Goal: Find specific page/section: Find specific page/section

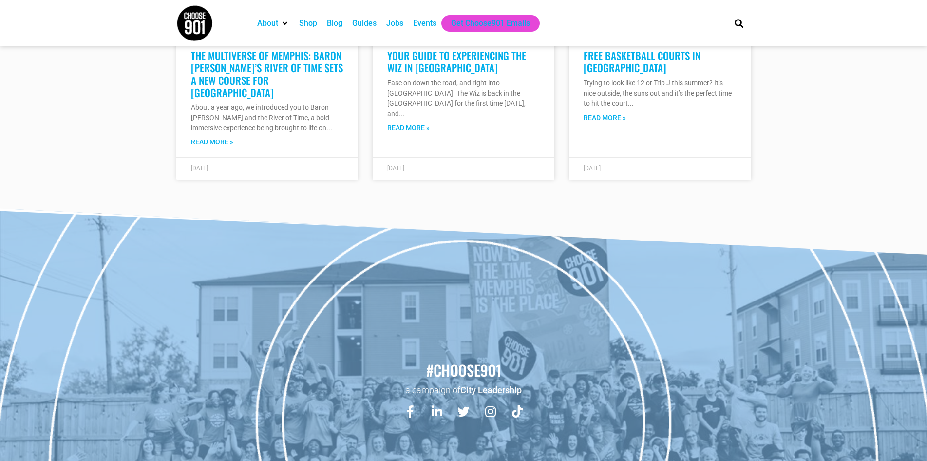
scroll to position [3121, 0]
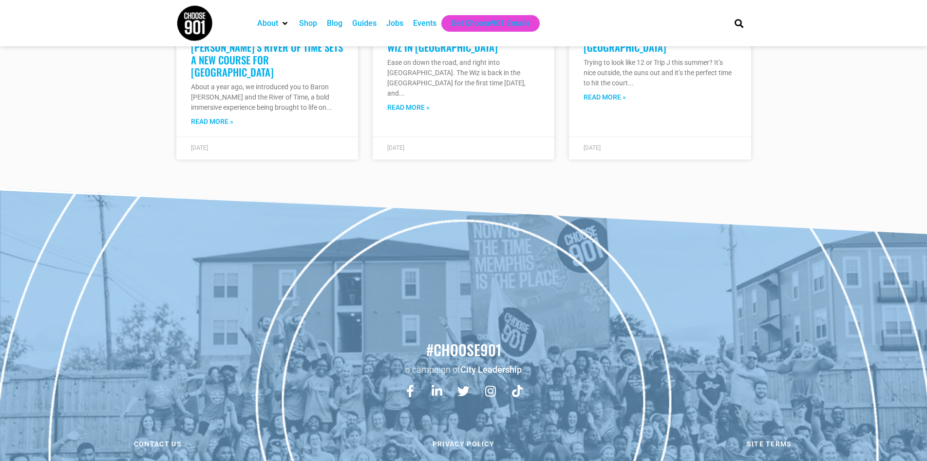
click at [402, 22] on div "Jobs" at bounding box center [394, 24] width 17 height 12
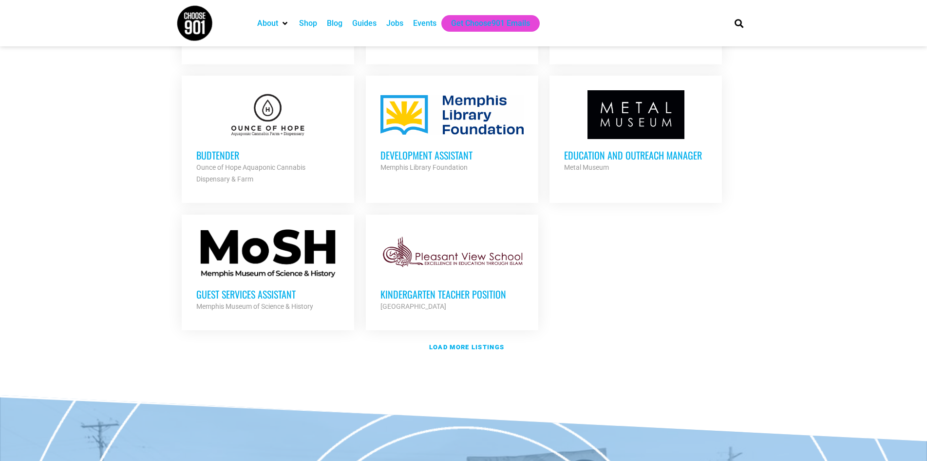
scroll to position [1072, 0]
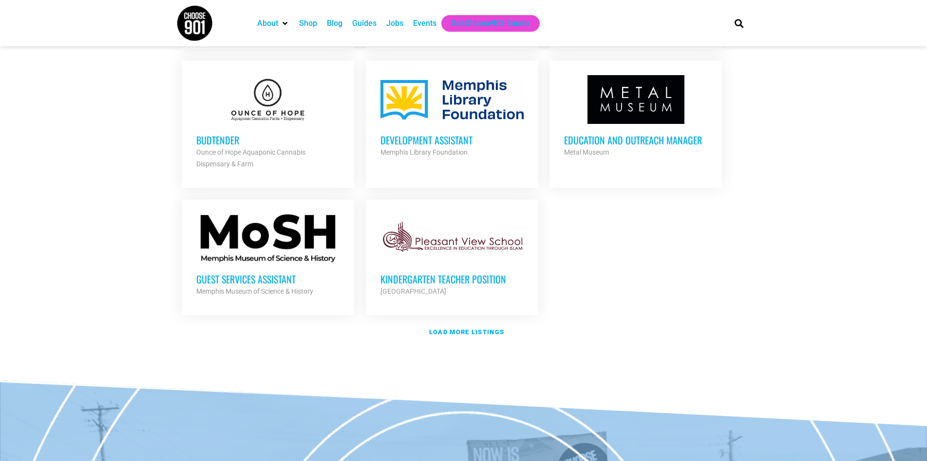
click at [416, 24] on div "Events" at bounding box center [424, 24] width 23 height 12
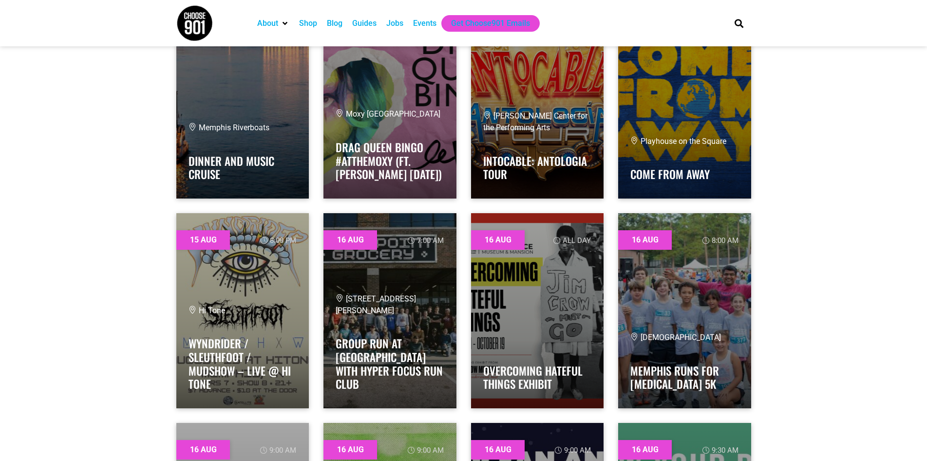
scroll to position [2924, 0]
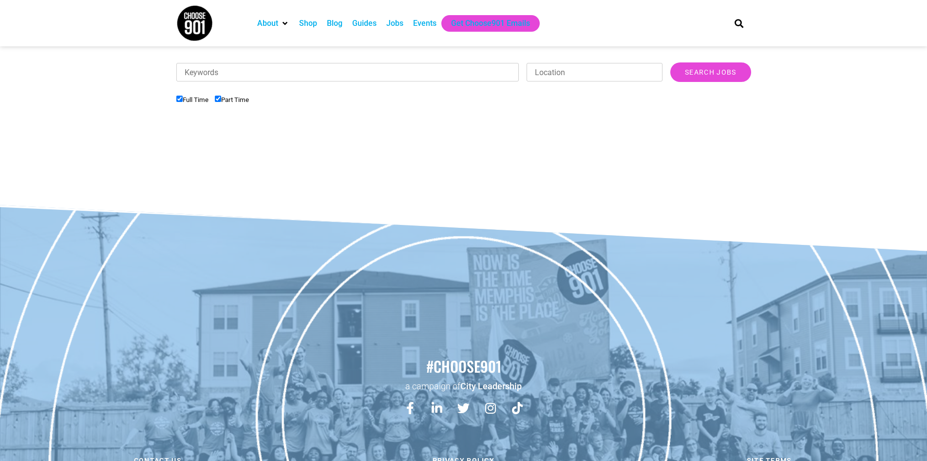
scroll to position [358, 0]
